Goal: Information Seeking & Learning: Learn about a topic

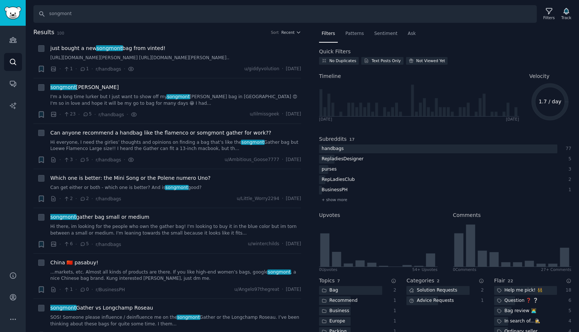
drag, startPoint x: 75, startPoint y: 15, endPoint x: 40, endPoint y: 15, distance: 34.9
click at [40, 15] on input "songmont" at bounding box center [285, 14] width 504 height 18
type input "songmont"
click at [256, 16] on input "songmont" at bounding box center [285, 14] width 504 height 18
click at [152, 49] on span "just bought a new songmont bag from vinted!" at bounding box center [107, 48] width 115 height 8
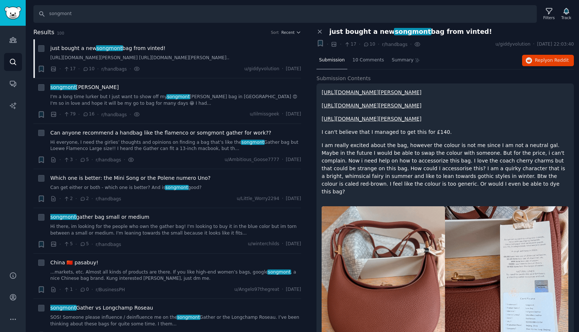
click at [406, 123] on p "[URL][DOMAIN_NAME][PERSON_NAME]" at bounding box center [445, 119] width 247 height 8
click at [405, 122] on link "[URL][DOMAIN_NAME][PERSON_NAME]" at bounding box center [372, 119] width 100 height 6
click at [396, 93] on link "[URL][DOMAIN_NAME][PERSON_NAME]" at bounding box center [372, 92] width 100 height 6
click at [96, 91] on span "songmont [PERSON_NAME] burgandy" at bounding box center [84, 87] width 68 height 8
